Goal: Information Seeking & Learning: Learn about a topic

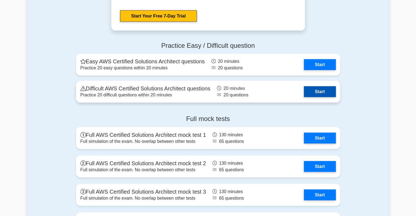
scroll to position [1167, 0]
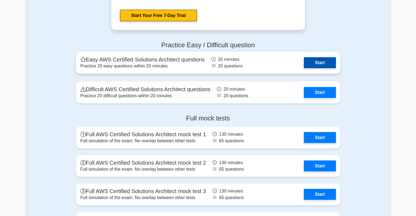
click at [309, 60] on link "Start" at bounding box center [320, 62] width 32 height 11
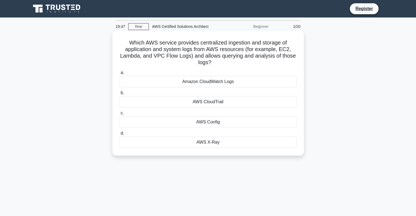
click at [190, 103] on div "AWS CloudTrail" at bounding box center [208, 101] width 177 height 11
click at [120, 95] on input "b. AWS CloudTrail" at bounding box center [120, 93] width 0 height 4
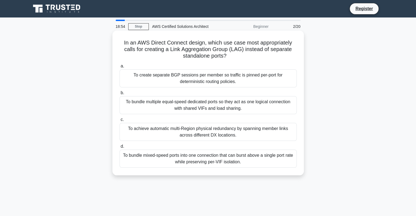
click at [186, 103] on div "To bundle multiple equal-speed dedicated ports so they act as one logical conne…" at bounding box center [208, 105] width 177 height 18
click at [120, 95] on input "b. To bundle multiple equal-speed dedicated ports so they act as one logical co…" at bounding box center [120, 93] width 0 height 4
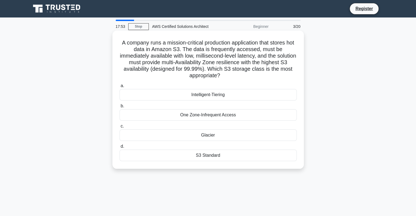
click at [207, 96] on div "Intelligent-Tiering" at bounding box center [208, 94] width 177 height 11
click at [120, 88] on input "a. Intelligent-Tiering" at bounding box center [120, 86] width 0 height 4
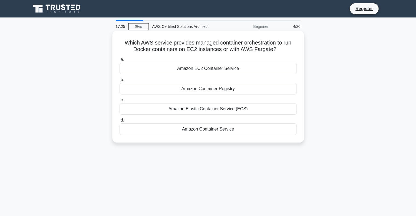
click at [210, 131] on div "Amazon Container Service" at bounding box center [208, 129] width 177 height 11
click at [120, 122] on input "d. Amazon Container Service" at bounding box center [120, 121] width 0 height 4
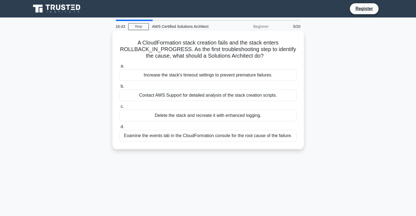
click at [179, 135] on div "Examine the events tab in the CloudFormation console for the root cause of the …" at bounding box center [208, 135] width 177 height 11
click at [120, 129] on input "d. Examine the events tab in the CloudFormation console for the root cause of t…" at bounding box center [120, 127] width 0 height 4
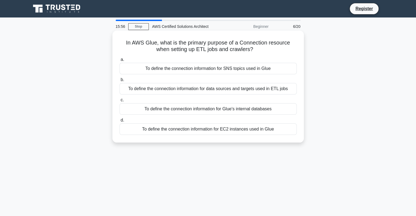
click at [196, 88] on div "To define the connection information for data sources and targets used in ETL j…" at bounding box center [208, 88] width 177 height 11
click at [120, 82] on input "b. To define the connection information for data sources and targets used in ET…" at bounding box center [120, 80] width 0 height 4
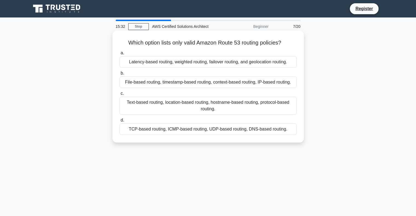
click at [146, 62] on div "Latency-based routing, weighted routing, failover routing, and geolocation rout…" at bounding box center [208, 61] width 177 height 11
click at [120, 55] on input "a. Latency-based routing, weighted routing, failover routing, and geolocation r…" at bounding box center [120, 53] width 0 height 4
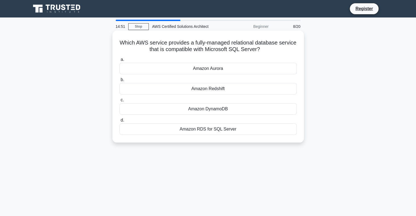
click at [200, 68] on div "Amazon Aurora" at bounding box center [208, 68] width 177 height 11
click at [120, 62] on input "a. Amazon Aurora" at bounding box center [120, 60] width 0 height 4
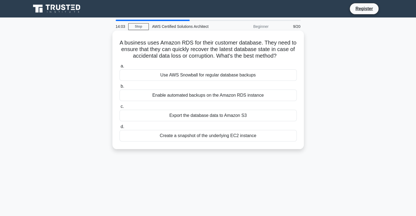
click at [165, 95] on div "Enable automated backups on the Amazon RDS instance" at bounding box center [208, 95] width 177 height 11
click at [120, 88] on input "b. Enable automated backups on the Amazon RDS instance" at bounding box center [120, 87] width 0 height 4
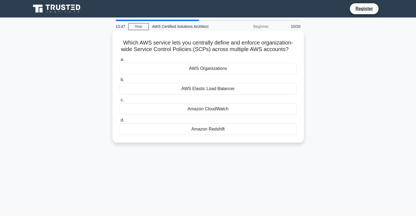
click at [196, 65] on div "AWS Organizations" at bounding box center [208, 68] width 177 height 11
click at [120, 62] on input "a. AWS Organizations" at bounding box center [120, 60] width 0 height 4
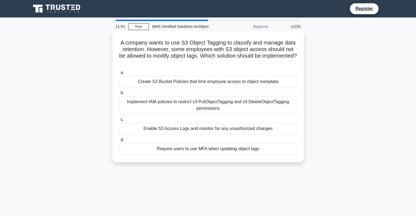
click at [148, 85] on div "Create S3 Bucket Policies that limit employee access to object metadata" at bounding box center [208, 81] width 177 height 11
click at [120, 75] on input "a. Create S3 Bucket Policies that limit employee access to object metadata" at bounding box center [120, 73] width 0 height 4
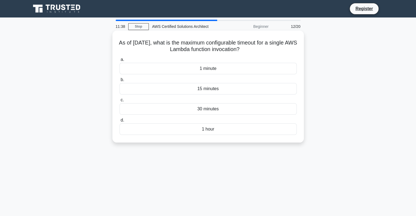
click at [178, 128] on div "1 hour" at bounding box center [208, 129] width 177 height 11
click at [120, 122] on input "d. 1 hour" at bounding box center [120, 121] width 0 height 4
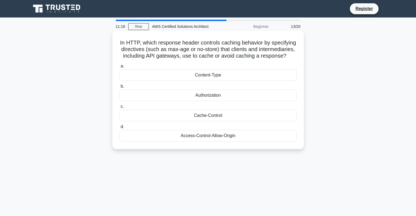
click at [164, 139] on div "Access-Control-Allow-Origin" at bounding box center [208, 135] width 177 height 11
click at [120, 129] on input "d. Access-Control-Allow-Origin" at bounding box center [120, 127] width 0 height 4
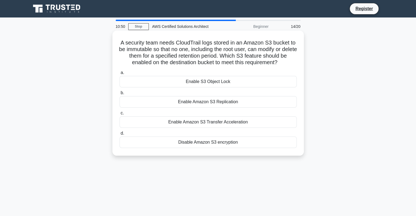
click at [179, 84] on div "Enable S3 Object Lock" at bounding box center [208, 81] width 177 height 11
click at [120, 75] on input "a. Enable S3 Object Lock" at bounding box center [120, 73] width 0 height 4
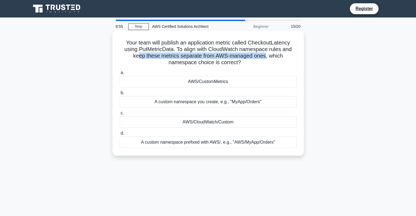
drag, startPoint x: 138, startPoint y: 55, endPoint x: 265, endPoint y: 57, distance: 127.8
click at [265, 57] on h5 "Your team will publish an application metric called CheckoutLatency using PutMe…" at bounding box center [208, 52] width 178 height 27
click at [153, 144] on div "A custom namespace prefixed with AWS/, e.g., "AWS/MyApp/Orders"" at bounding box center [208, 142] width 177 height 11
click at [120, 135] on input "d. A custom namespace prefixed with AWS/, e.g., "AWS/MyApp/Orders"" at bounding box center [120, 134] width 0 height 4
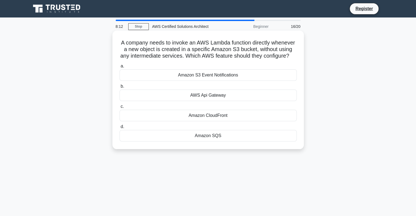
click at [207, 142] on div "Amazon SQS" at bounding box center [208, 135] width 177 height 11
click at [120, 129] on input "d. Amazon SQS" at bounding box center [120, 127] width 0 height 4
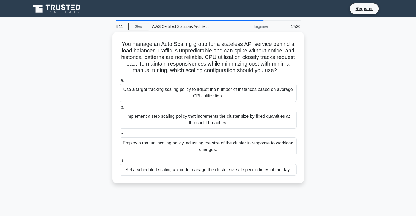
click at [207, 143] on div "Employ a manual scaling policy, adjusting the size of the cluster in response t…" at bounding box center [208, 147] width 177 height 18
click at [120, 136] on input "c. Employ a manual scaling policy, adjusting the size of the cluster in respons…" at bounding box center [120, 135] width 0 height 4
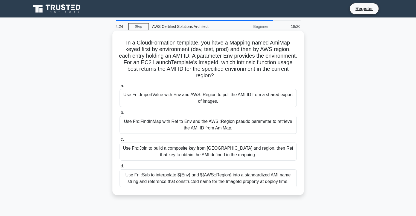
click at [176, 145] on div "Use Fn::Join to build a composite key from Env and region, then Ref that key to…" at bounding box center [208, 152] width 177 height 18
click at [120, 141] on input "c. Use Fn::Join to build a composite key from Env and region, then Ref that key…" at bounding box center [120, 140] width 0 height 4
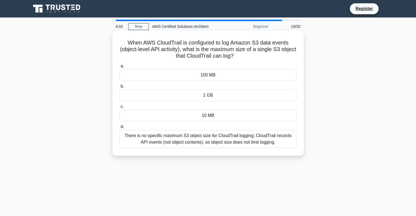
click at [153, 145] on div "There is no specific maximum S3 object size for CloudTrail logging; CloudTrail …" at bounding box center [208, 139] width 177 height 18
click at [120, 129] on input "d. There is no specific maximum S3 object size for CloudTrail logging; CloudTra…" at bounding box center [120, 127] width 0 height 4
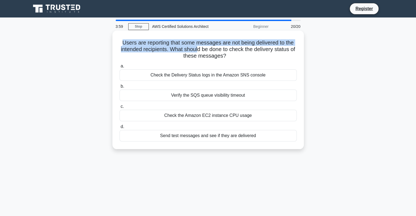
drag, startPoint x: 121, startPoint y: 42, endPoint x: 199, endPoint y: 46, distance: 77.8
click at [199, 46] on h5 "Users are reporting that some messages are not being delivered to the intended …" at bounding box center [208, 49] width 178 height 20
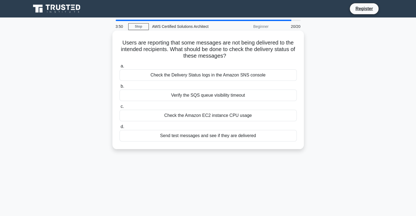
drag, startPoint x: 174, startPoint y: 50, endPoint x: 276, endPoint y: 55, distance: 102.5
click at [276, 55] on h5 "Users are reporting that some messages are not being delivered to the intended …" at bounding box center [208, 49] width 178 height 20
click at [229, 59] on icon ".spinner_0XTQ{transform-origin:center;animation:spinner_y6GP .75s linear infini…" at bounding box center [229, 56] width 7 height 7
click at [193, 75] on div "Check the Delivery Status logs in the Amazon SNS console" at bounding box center [208, 74] width 177 height 11
click at [120, 68] on input "a. Check the Delivery Status logs in the Amazon SNS console" at bounding box center [120, 67] width 0 height 4
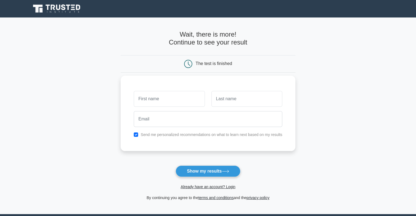
click at [177, 104] on input "text" at bounding box center [169, 99] width 71 height 16
type input "Prince"
type input "Dungrani"
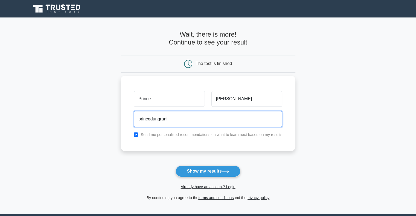
type input "princedungrani8@gmail.com"
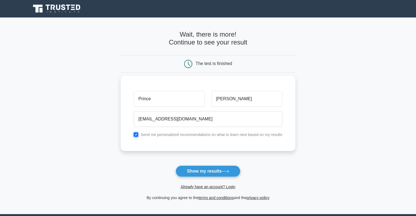
click at [134, 135] on input "checkbox" at bounding box center [136, 135] width 4 height 4
checkbox input "false"
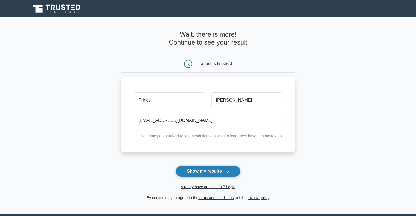
click at [191, 173] on button "Show my results" at bounding box center [208, 171] width 65 height 11
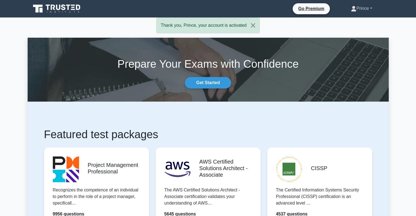
click at [360, 10] on link "Prince" at bounding box center [361, 8] width 47 height 11
click at [254, 26] on button "Close" at bounding box center [253, 25] width 13 height 15
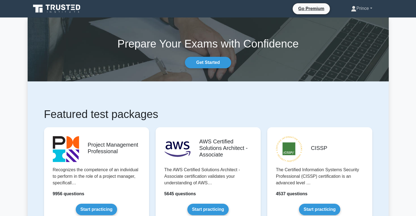
click at [363, 10] on link "Prince" at bounding box center [361, 8] width 47 height 11
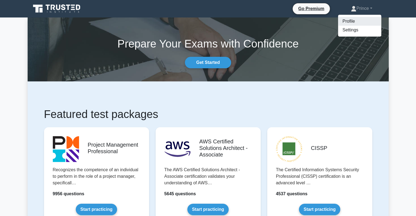
click at [356, 22] on link "Profile" at bounding box center [359, 21] width 43 height 9
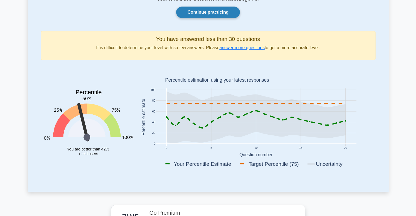
scroll to position [50, 0]
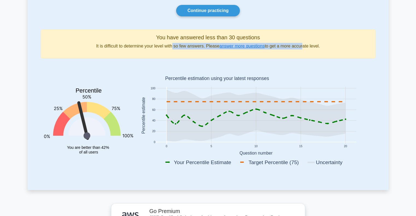
drag, startPoint x: 173, startPoint y: 46, endPoint x: 302, endPoint y: 45, distance: 129.1
click at [302, 45] on p "It is difficult to determine your level with so few answers. Please answer more…" at bounding box center [208, 46] width 326 height 7
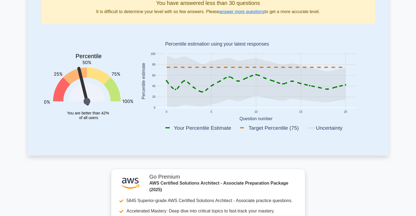
scroll to position [91, 0]
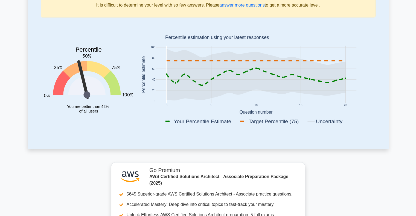
drag, startPoint x: 178, startPoint y: 103, endPoint x: 184, endPoint y: 70, distance: 33.3
click at [184, 70] on icon "0 5 10 15 20 0 20 40 60 80 100 Your Percentile Estimate Target Percentile (75) …" at bounding box center [256, 76] width 239 height 108
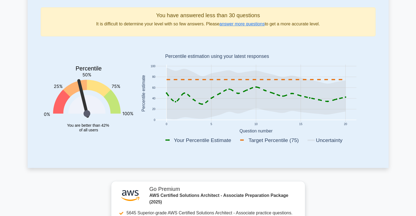
scroll to position [0, 0]
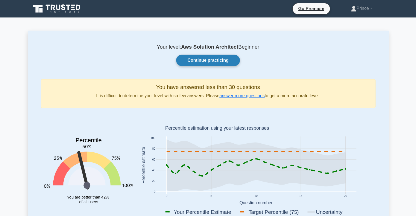
click at [212, 60] on link "Continue practicing" at bounding box center [207, 60] width 63 height 11
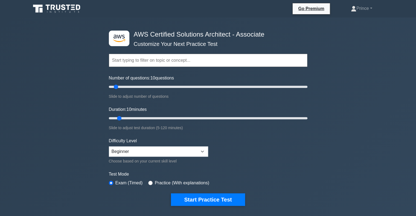
click at [144, 59] on input "text" at bounding box center [208, 60] width 199 height 13
drag, startPoint x: 115, startPoint y: 85, endPoint x: 155, endPoint y: 85, distance: 40.2
click at [155, 85] on input "Number of questions: 10 questions" at bounding box center [208, 87] width 199 height 7
drag, startPoint x: 155, startPoint y: 85, endPoint x: 123, endPoint y: 89, distance: 32.9
type input "15"
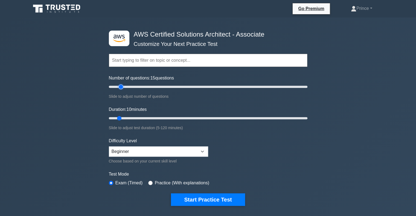
click at [123, 89] on input "Number of questions: 15 questions" at bounding box center [208, 87] width 199 height 7
click at [132, 149] on select "Beginner Intermediate Expert" at bounding box center [158, 152] width 99 height 10
select select "intermediate"
click at [109, 147] on select "Beginner Intermediate Expert" at bounding box center [158, 152] width 99 height 10
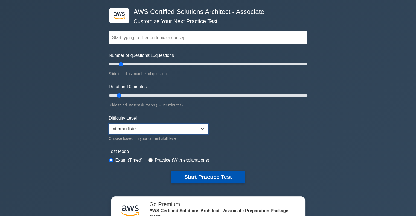
scroll to position [22, 0]
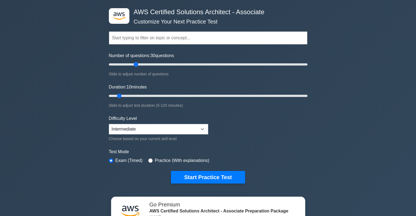
drag, startPoint x: 122, startPoint y: 64, endPoint x: 135, endPoint y: 66, distance: 13.0
type input "30"
click at [135, 66] on input "Number of questions: 30 questions" at bounding box center [208, 64] width 199 height 7
drag, startPoint x: 118, startPoint y: 94, endPoint x: 142, endPoint y: 95, distance: 23.3
type input "25"
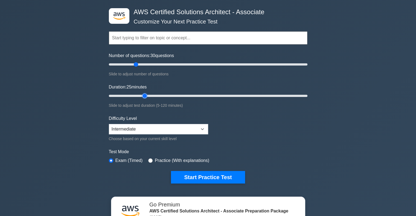
click at [142, 95] on input "Duration: 25 minutes" at bounding box center [208, 96] width 199 height 7
click at [144, 96] on input "Duration: 25 minutes" at bounding box center [208, 96] width 199 height 7
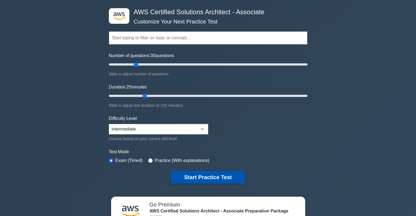
click at [182, 176] on button "Start Practice Test" at bounding box center [208, 177] width 74 height 13
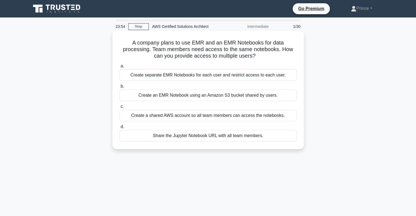
click at [184, 96] on div "Create an EMR Notebook using an Amazon S3 bucket shared by users." at bounding box center [208, 95] width 177 height 11
click at [120, 88] on input "b. Create an EMR Notebook using an Amazon S3 bucket shared by users." at bounding box center [120, 87] width 0 height 4
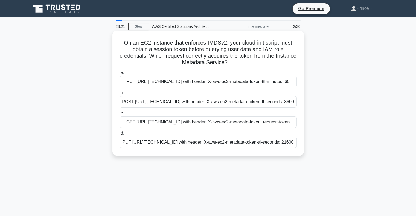
click at [199, 128] on div "GET http://169.254.169.254/latest/meta-data/ with header: X-aws-ec2-metadata-to…" at bounding box center [208, 122] width 177 height 11
click at [120, 115] on input "c. GET http://169.254.169.254/latest/meta-data/ with header: X-aws-ec2-metadata…" at bounding box center [120, 114] width 0 height 4
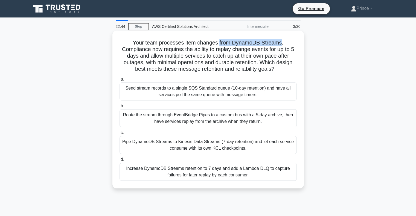
drag, startPoint x: 220, startPoint y: 42, endPoint x: 281, endPoint y: 42, distance: 61.0
click at [281, 42] on h5 "Your team processes item changes from DynamoDB Streams. Compliance now requires…" at bounding box center [208, 55] width 178 height 33
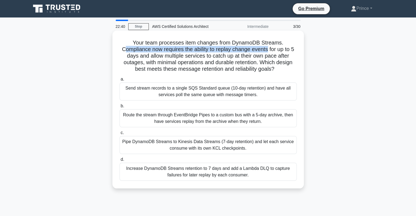
drag, startPoint x: 121, startPoint y: 50, endPoint x: 270, endPoint y: 51, distance: 148.0
click at [270, 51] on h5 "Your team processes item changes from DynamoDB Streams. Compliance now requires…" at bounding box center [208, 55] width 178 height 33
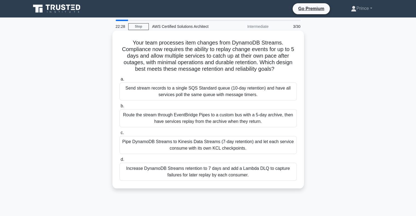
click at [120, 51] on h5 "Your team processes item changes from DynamoDB Streams. Compliance now requires…" at bounding box center [208, 55] width 178 height 33
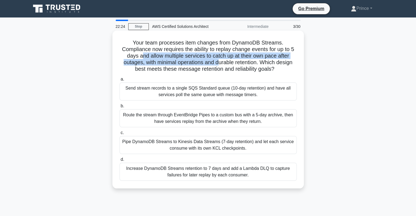
drag, startPoint x: 141, startPoint y: 59, endPoint x: 218, endPoint y: 65, distance: 77.7
click at [218, 65] on h5 "Your team processes item changes from DynamoDB Streams. Compliance now requires…" at bounding box center [208, 55] width 178 height 33
click at [187, 66] on h5 "Your team processes item changes from DynamoDB Streams. Compliance now requires…" at bounding box center [208, 55] width 178 height 33
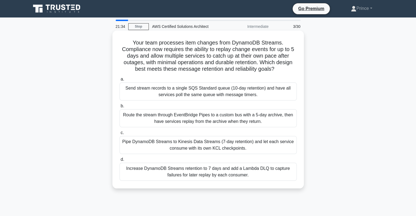
click at [178, 98] on div "Send stream records to a single SQS Standard queue (10-day retention) and have …" at bounding box center [208, 92] width 177 height 18
click at [120, 81] on input "a. Send stream records to a single SQS Standard queue (10-day retention) and ha…" at bounding box center [120, 80] width 0 height 4
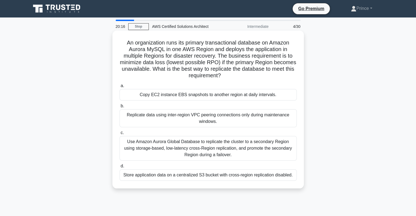
click at [172, 152] on div "Use Amazon Aurora Global Database to replicate the cluster to a secondary Regio…" at bounding box center [208, 148] width 177 height 25
click at [120, 135] on input "c. Use Amazon Aurora Global Database to replicate the cluster to a secondary Re…" at bounding box center [120, 133] width 0 height 4
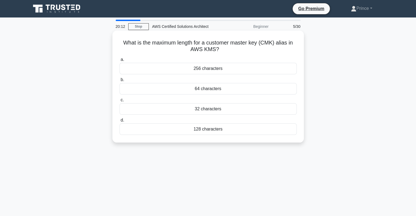
click at [195, 68] on div "256 characters" at bounding box center [208, 68] width 177 height 11
click at [120, 62] on input "a. 256 characters" at bounding box center [120, 60] width 0 height 4
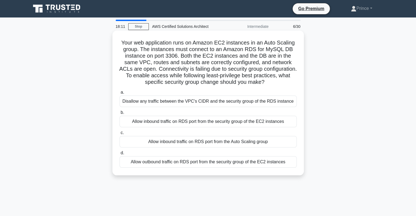
click at [173, 124] on div "Allow inbound traffic on RDS port from the security group of the EC2 instances" at bounding box center [208, 121] width 177 height 11
click at [120, 115] on input "b. Allow inbound traffic on RDS port from the security group of the EC2 instanc…" at bounding box center [120, 113] width 0 height 4
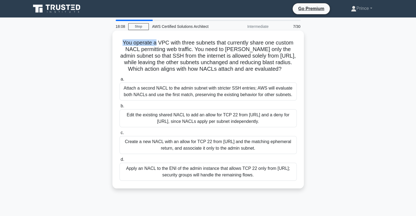
drag, startPoint x: 122, startPoint y: 43, endPoint x: 155, endPoint y: 42, distance: 33.7
click at [155, 42] on h5 "You operate a VPC with three subnets that currently share one custom NACL permi…" at bounding box center [208, 55] width 178 height 33
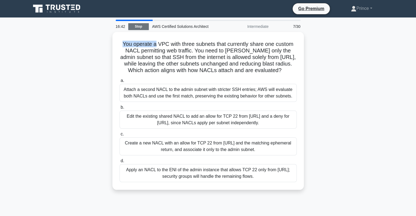
click at [142, 26] on link "Stop" at bounding box center [138, 26] width 21 height 7
